Goal: Task Accomplishment & Management: Manage account settings

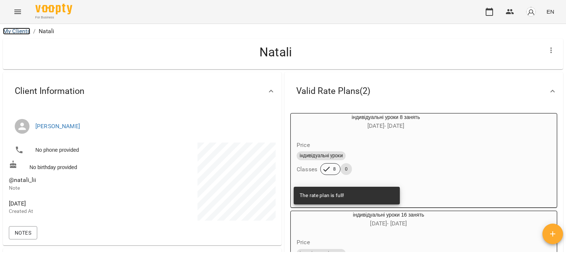
click at [18, 34] on link "My Clients" at bounding box center [16, 31] width 27 height 7
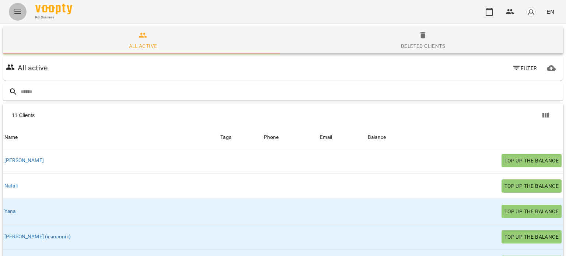
click at [18, 17] on button "Menu" at bounding box center [18, 12] width 18 height 18
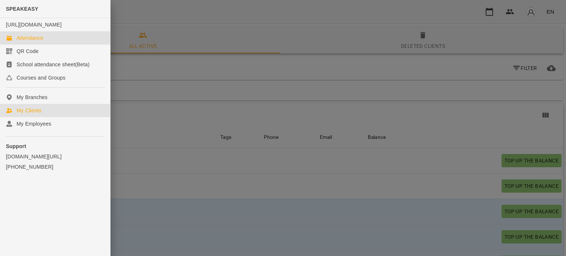
click at [39, 45] on link "Attendance" at bounding box center [55, 37] width 110 height 13
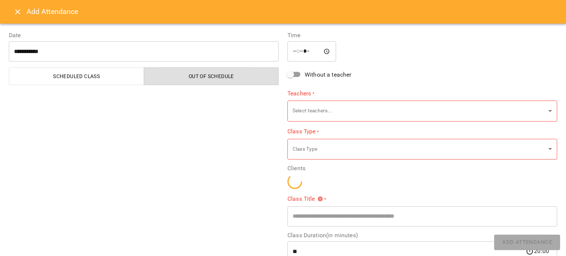
type input "**********"
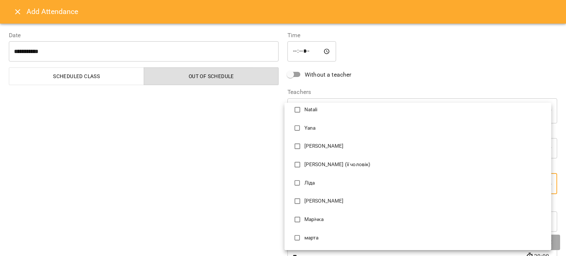
scroll to position [74, 0]
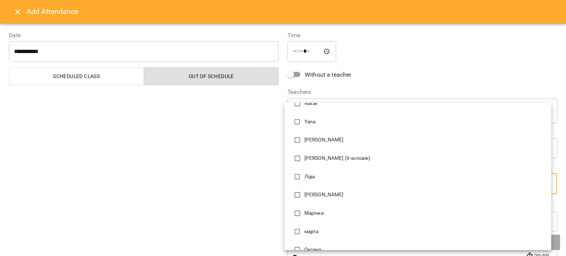
click at [319, 194] on p "[PERSON_NAME]" at bounding box center [425, 194] width 241 height 7
type input "**********"
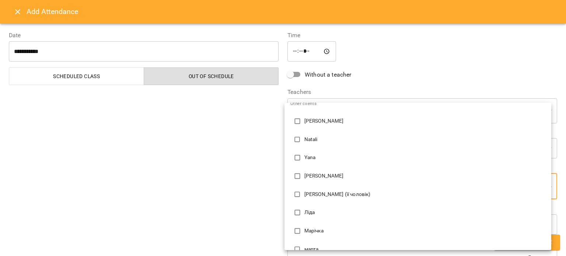
scroll to position [0, 0]
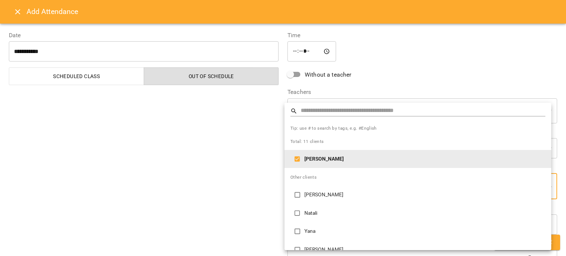
click at [217, 146] on div at bounding box center [283, 128] width 566 height 256
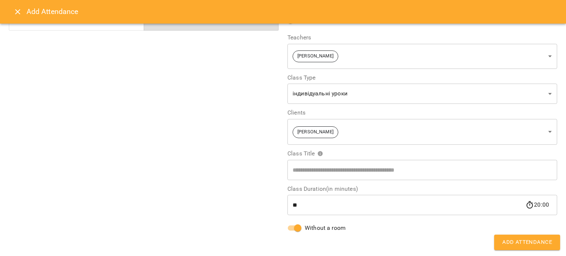
scroll to position [55, 0]
click at [532, 242] on span "Add Attendance" at bounding box center [528, 243] width 50 height 10
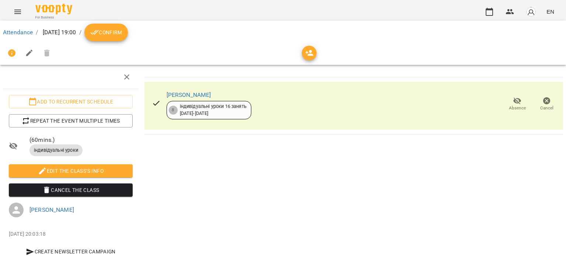
click at [122, 36] on span "Confirm" at bounding box center [106, 32] width 32 height 9
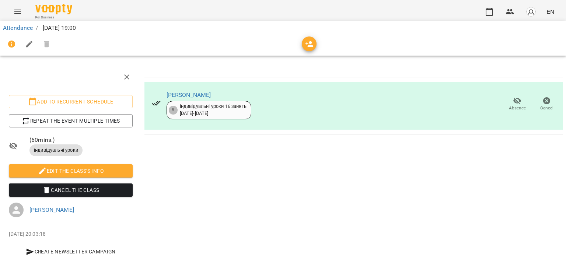
scroll to position [19, 0]
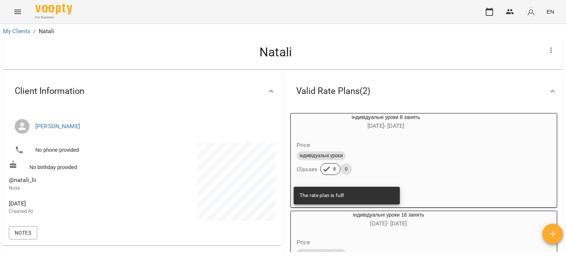
click at [531, 8] on img "button" at bounding box center [531, 12] width 10 height 10
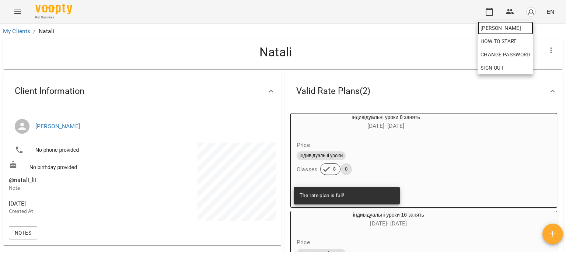
click at [515, 27] on span "[PERSON_NAME]" at bounding box center [506, 28] width 50 height 9
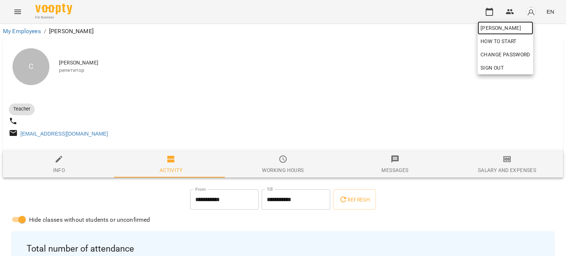
click at [488, 29] on span "[PERSON_NAME]" at bounding box center [506, 28] width 50 height 9
click at [155, 101] on div at bounding box center [283, 128] width 566 height 256
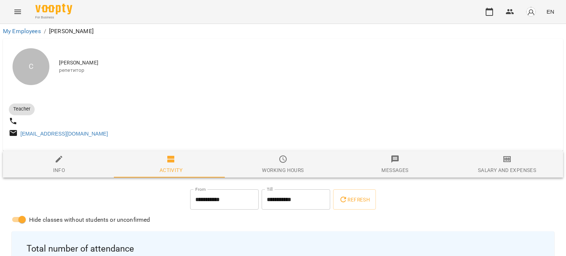
click at [19, 11] on icon "Menu" at bounding box center [17, 12] width 7 height 4
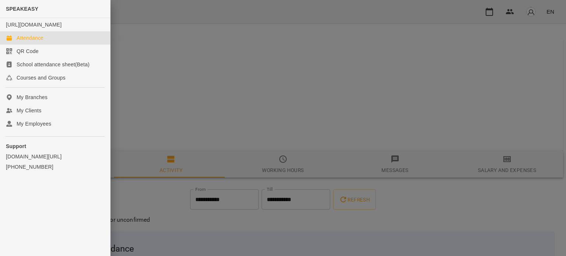
click at [54, 45] on link "Attendance" at bounding box center [55, 37] width 110 height 13
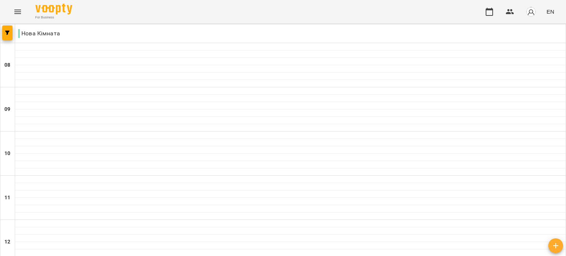
scroll to position [406, 0]
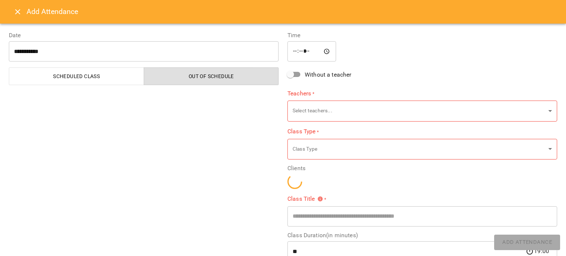
type input "**********"
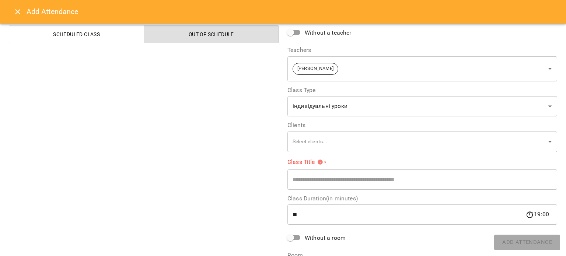
scroll to position [98, 0]
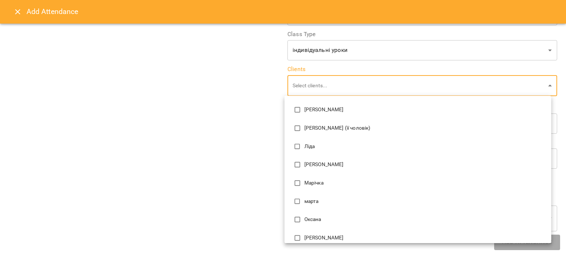
scroll to position [104, 0]
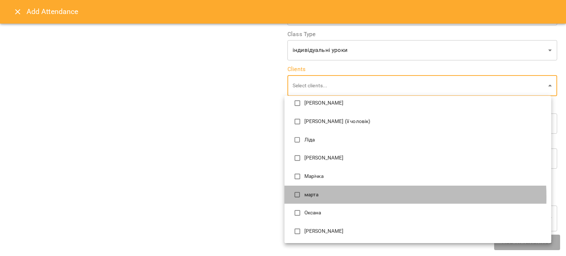
click at [341, 197] on p "марта" at bounding box center [425, 194] width 241 height 7
type input "**********"
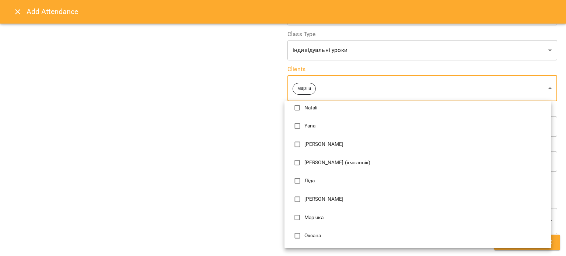
scroll to position [0, 0]
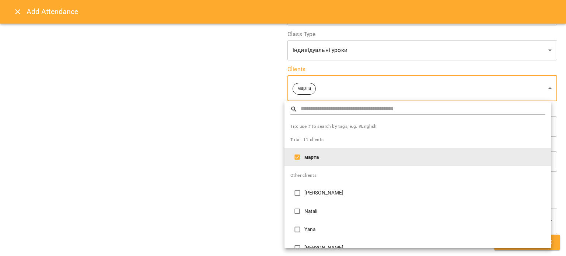
click at [246, 166] on div at bounding box center [283, 128] width 566 height 256
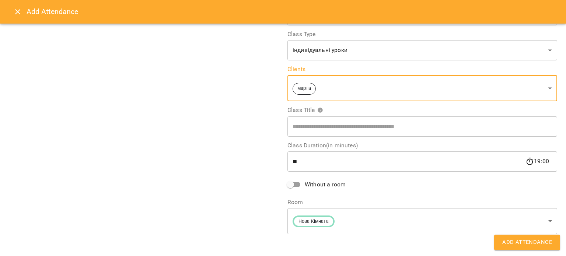
scroll to position [55, 0]
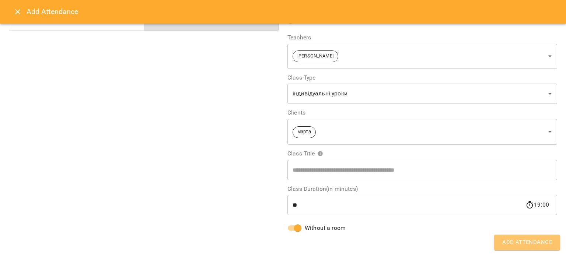
click at [517, 239] on span "Add Attendance" at bounding box center [528, 243] width 50 height 10
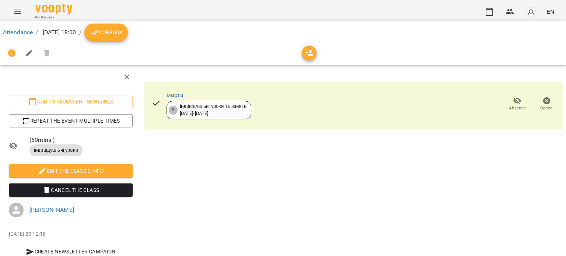
click at [122, 29] on span "Confirm" at bounding box center [106, 32] width 32 height 9
